Goal: Use online tool/utility

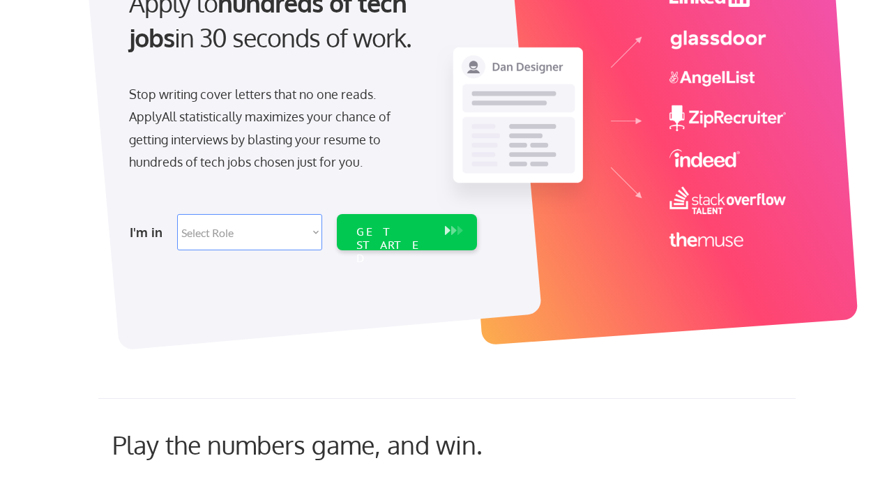
scroll to position [153, 0]
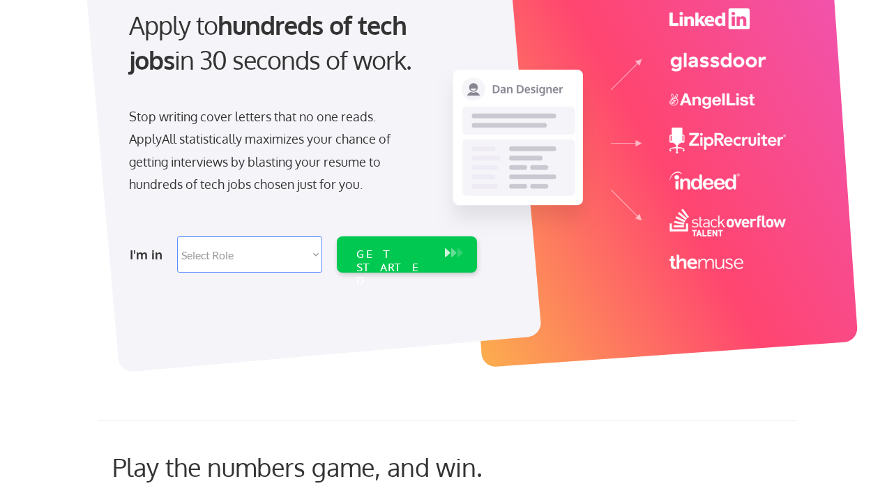
click at [313, 255] on select "Select Role Software Engineering Product Management Customer Success Sales UI/U…" at bounding box center [249, 255] width 145 height 36
select select ""it_security""
click at [177, 237] on select "Select Role Software Engineering Product Management Customer Success Sales UI/U…" at bounding box center [249, 255] width 145 height 36
select select ""it_security""
click at [386, 253] on div "GET STARTED" at bounding box center [393, 268] width 75 height 40
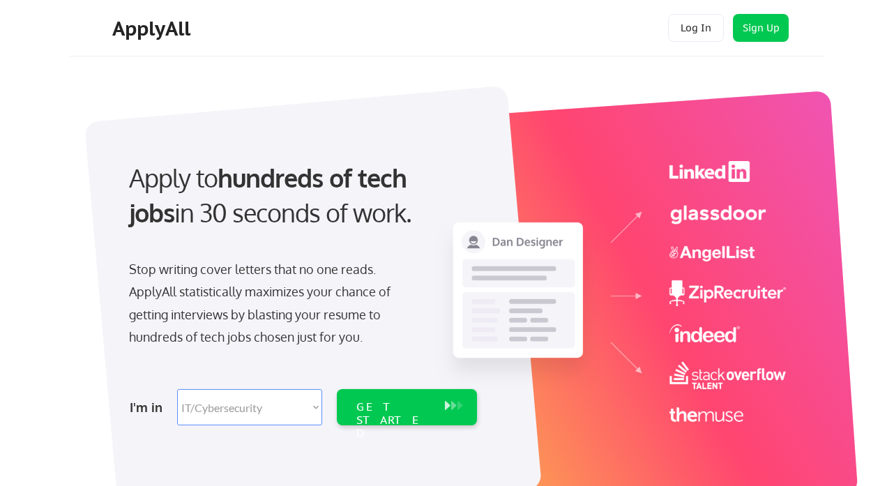
select select ""it_security""
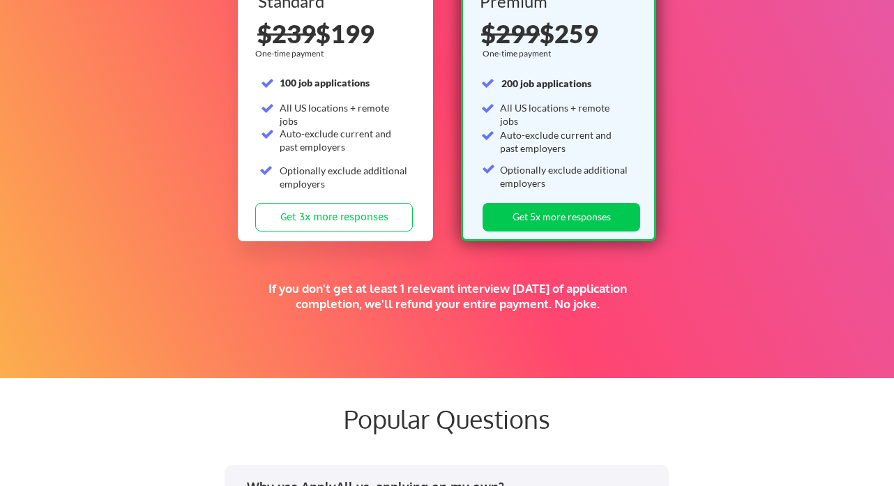
scroll to position [2291, 0]
